Goal: Find specific page/section: Find specific page/section

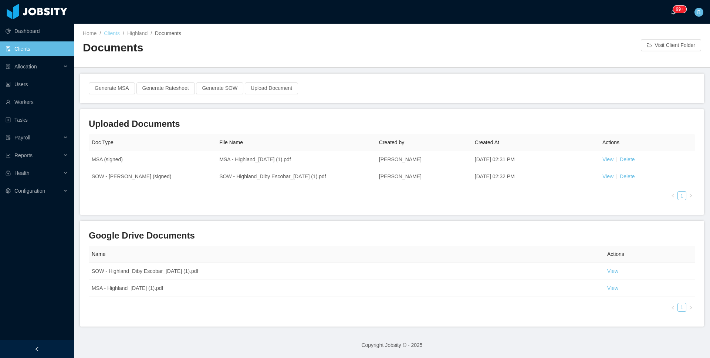
click at [109, 31] on link "Clients" at bounding box center [112, 33] width 16 height 6
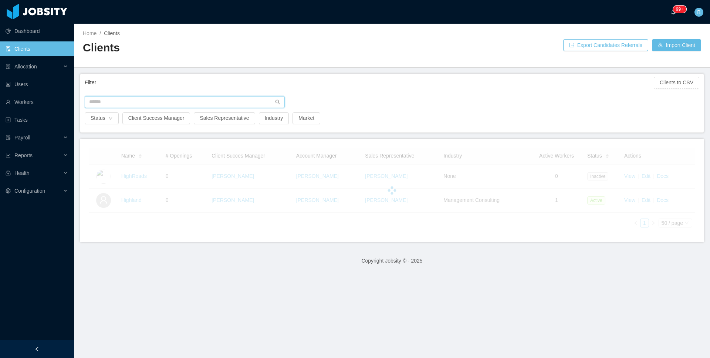
click at [151, 102] on input "text" at bounding box center [185, 102] width 200 height 12
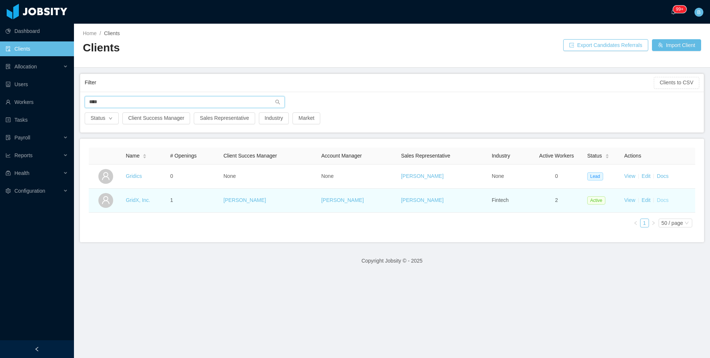
type input "****"
click at [657, 202] on link "Docs" at bounding box center [663, 200] width 12 height 6
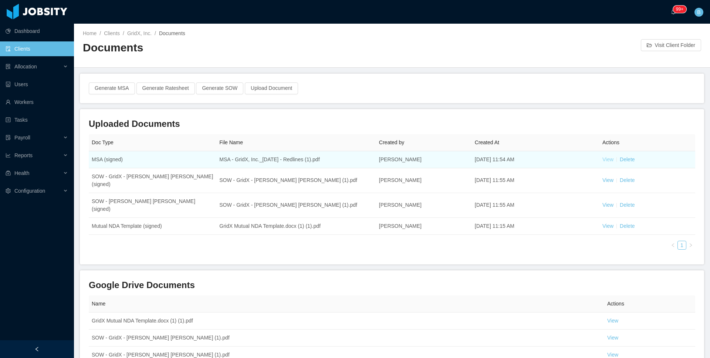
click at [607, 158] on link "View" at bounding box center [608, 159] width 11 height 6
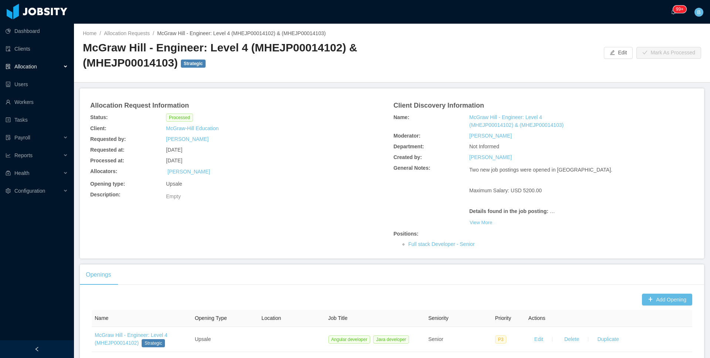
click at [208, 133] on div "McGraw-Hill Education" at bounding box center [241, 128] width 152 height 11
click at [208, 131] on link "McGraw-Hill Education" at bounding box center [192, 129] width 53 height 8
